Goal: Find specific page/section: Find specific page/section

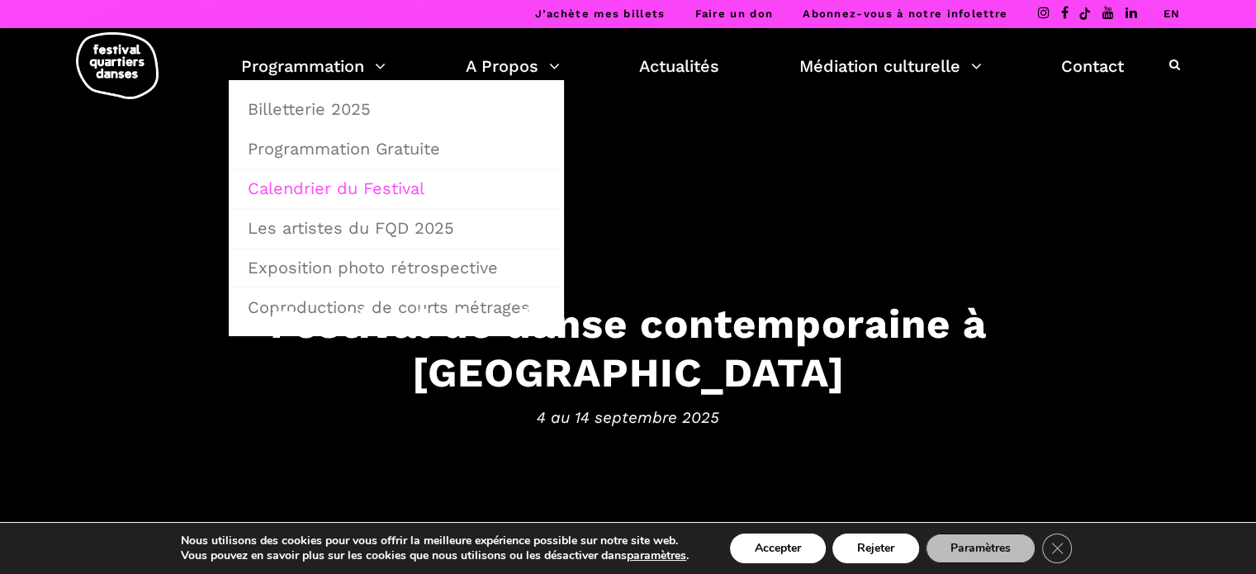
click at [346, 181] on link "Calendrier du Festival" at bounding box center [396, 188] width 317 height 38
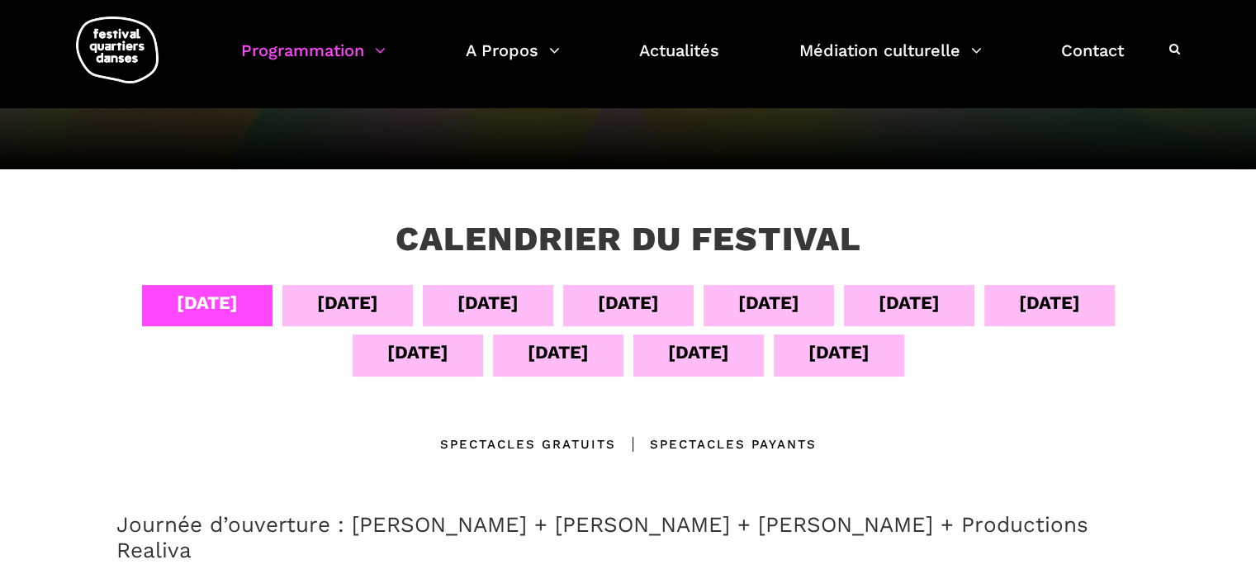
scroll to position [198, 0]
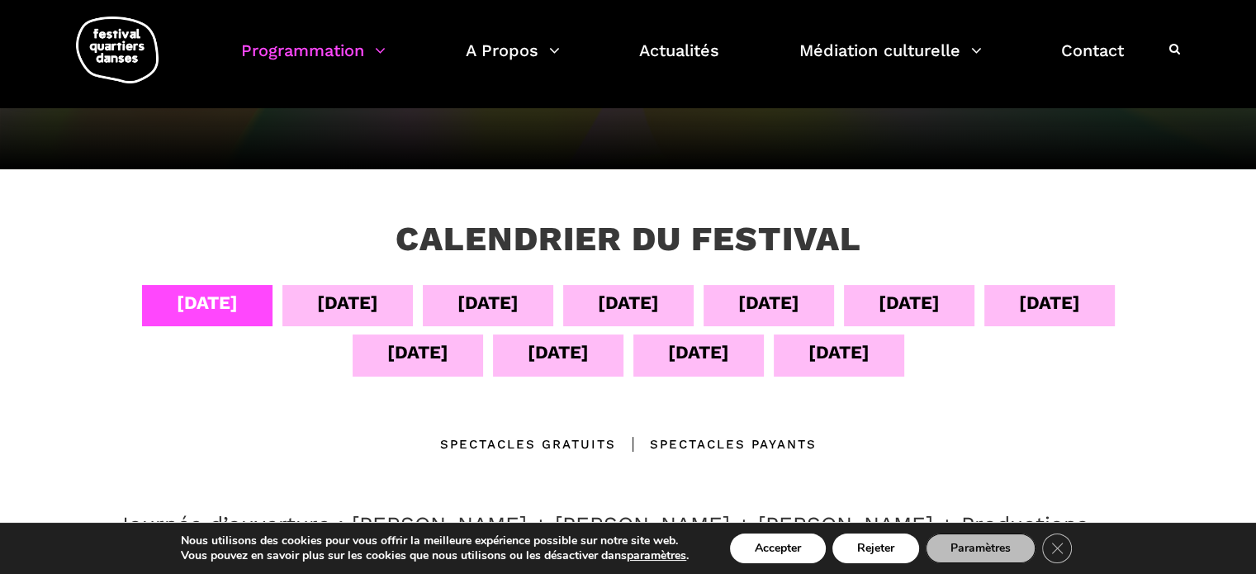
click at [693, 362] on div "[DATE]" at bounding box center [698, 352] width 61 height 29
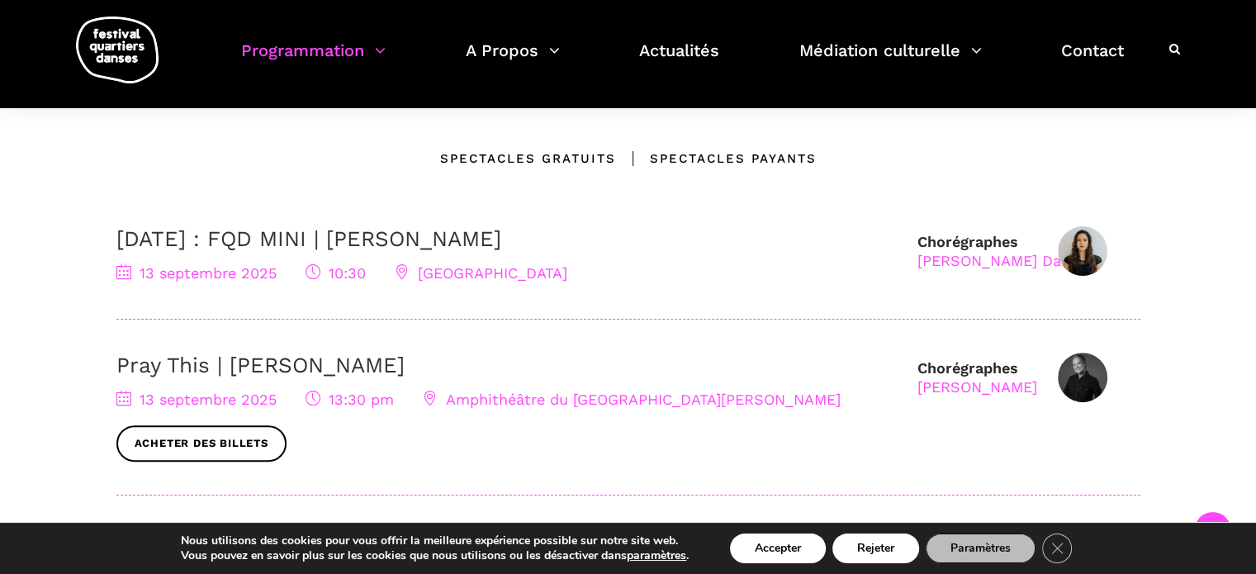
scroll to position [485, 0]
click at [245, 236] on link "[DATE] : FQD MINI | [PERSON_NAME]" at bounding box center [308, 237] width 385 height 25
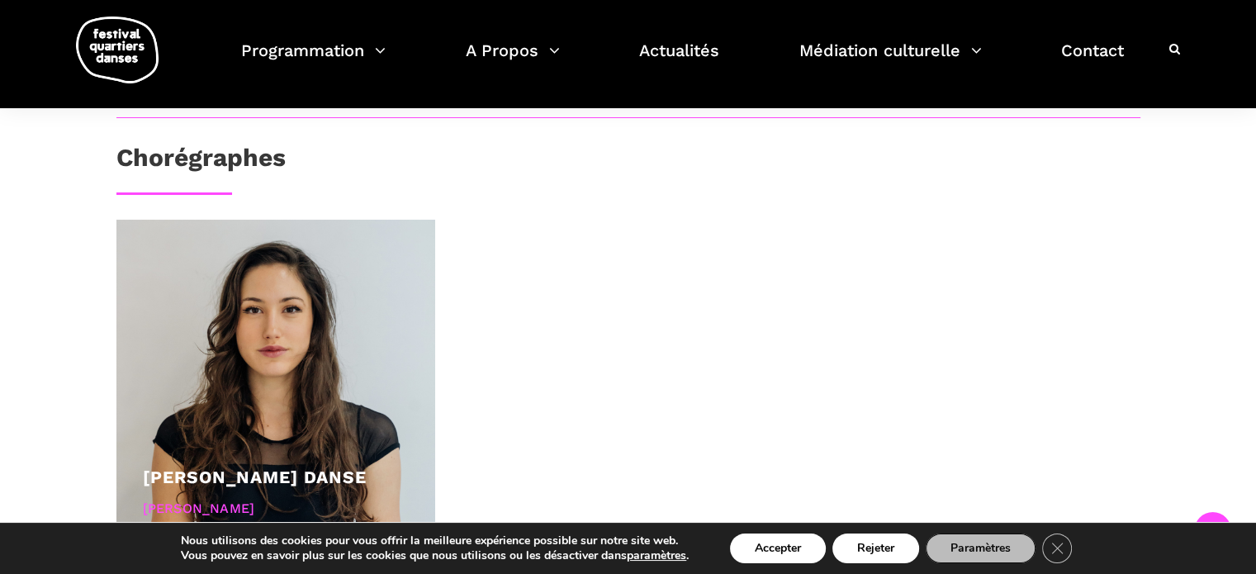
scroll to position [975, 0]
